Goal: Find specific page/section: Find specific page/section

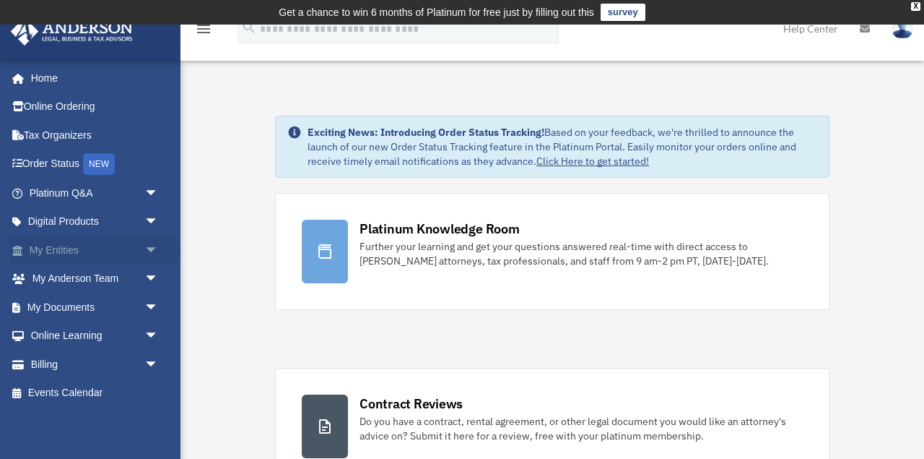
click at [161, 243] on span "arrow_drop_down" at bounding box center [158, 250] width 29 height 30
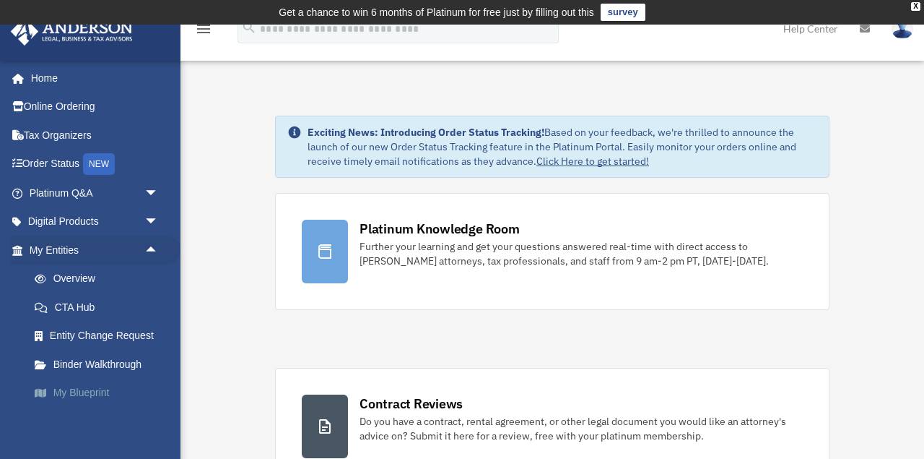
click at [91, 388] on link "My Blueprint" at bounding box center [100, 392] width 160 height 29
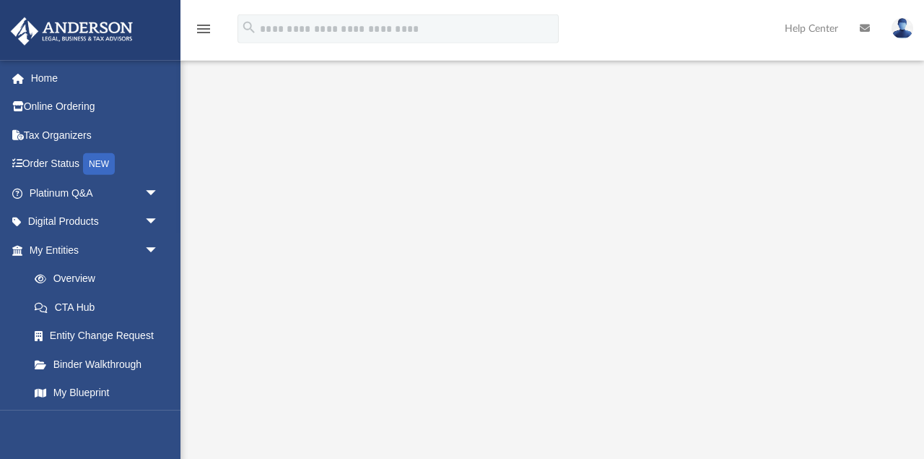
scroll to position [66, 0]
drag, startPoint x: 206, startPoint y: 227, endPoint x: 199, endPoint y: 279, distance: 53.2
click at [199, 279] on div at bounding box center [553, 330] width 744 height 578
drag, startPoint x: 210, startPoint y: 324, endPoint x: 155, endPoint y: 131, distance: 200.5
click at [155, 131] on div "App [EMAIL_ADDRESS][DOMAIN_NAME] Sign Out [EMAIL_ADDRESS][DOMAIN_NAME] Home Onl…" at bounding box center [462, 307] width 924 height 623
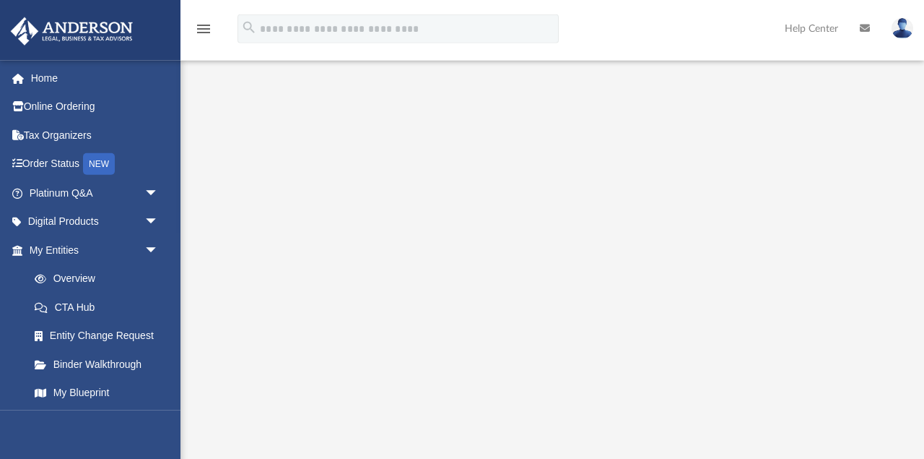
click at [191, 73] on div at bounding box center [553, 330] width 744 height 578
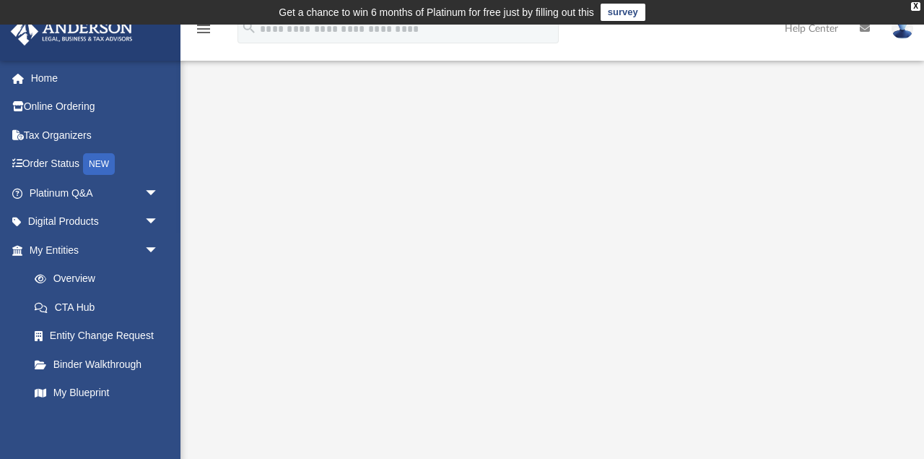
click at [615, 79] on div at bounding box center [553, 381] width 744 height 608
click at [199, 420] on div at bounding box center [553, 396] width 744 height 578
click at [913, 9] on div "X" at bounding box center [915, 6] width 9 height 9
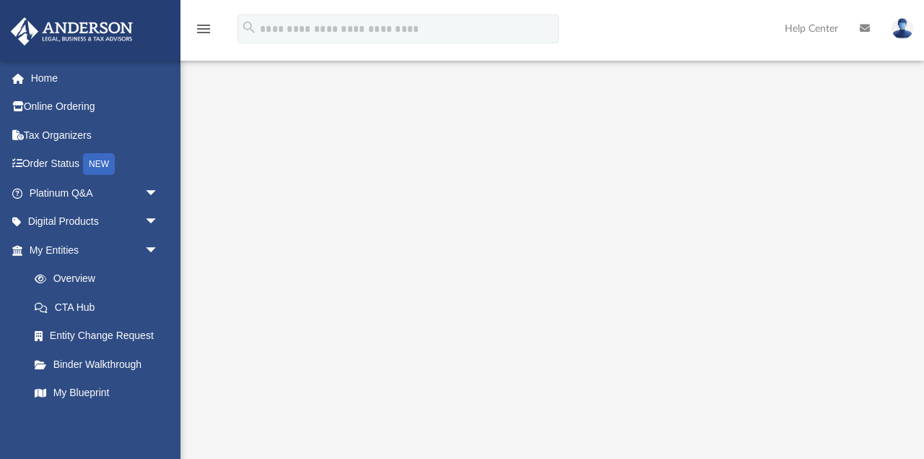
click at [191, 181] on div at bounding box center [553, 371] width 744 height 578
drag, startPoint x: 599, startPoint y: 63, endPoint x: 591, endPoint y: 73, distance: 12.9
click at [591, 73] on div at bounding box center [553, 356] width 744 height 608
